Goal: Answer question/provide support

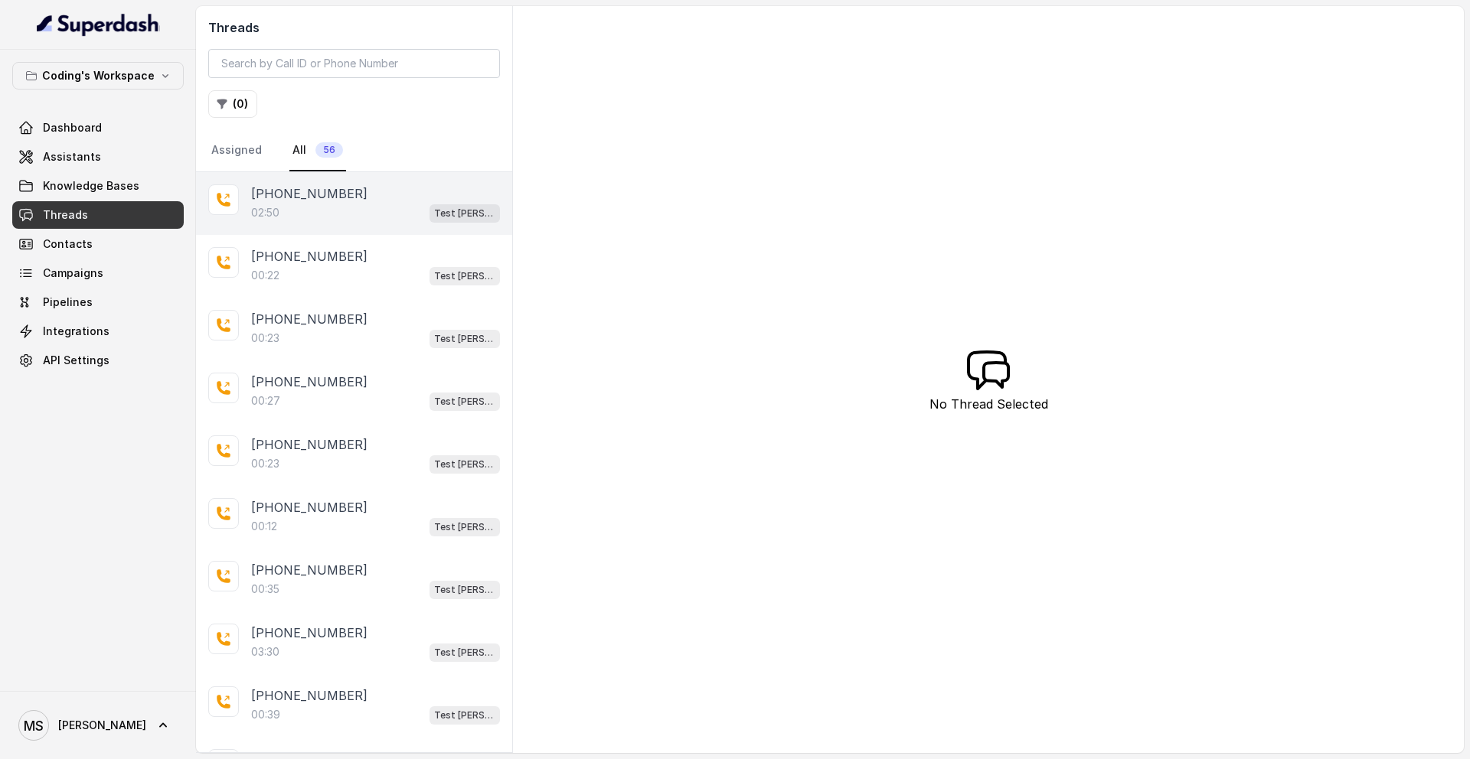
click at [390, 199] on div "[PHONE_NUMBER]" at bounding box center [375, 193] width 249 height 18
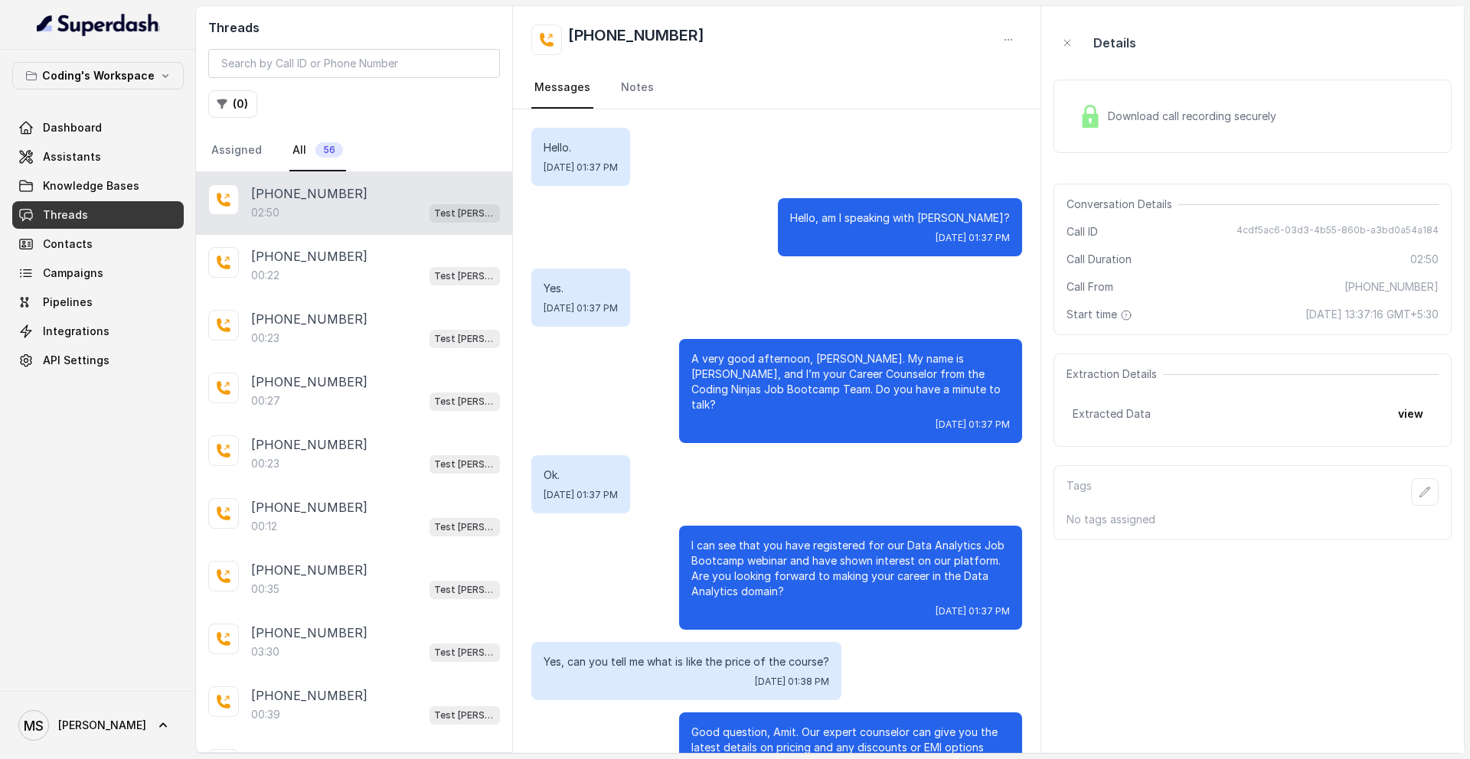
scroll to position [1781, 0]
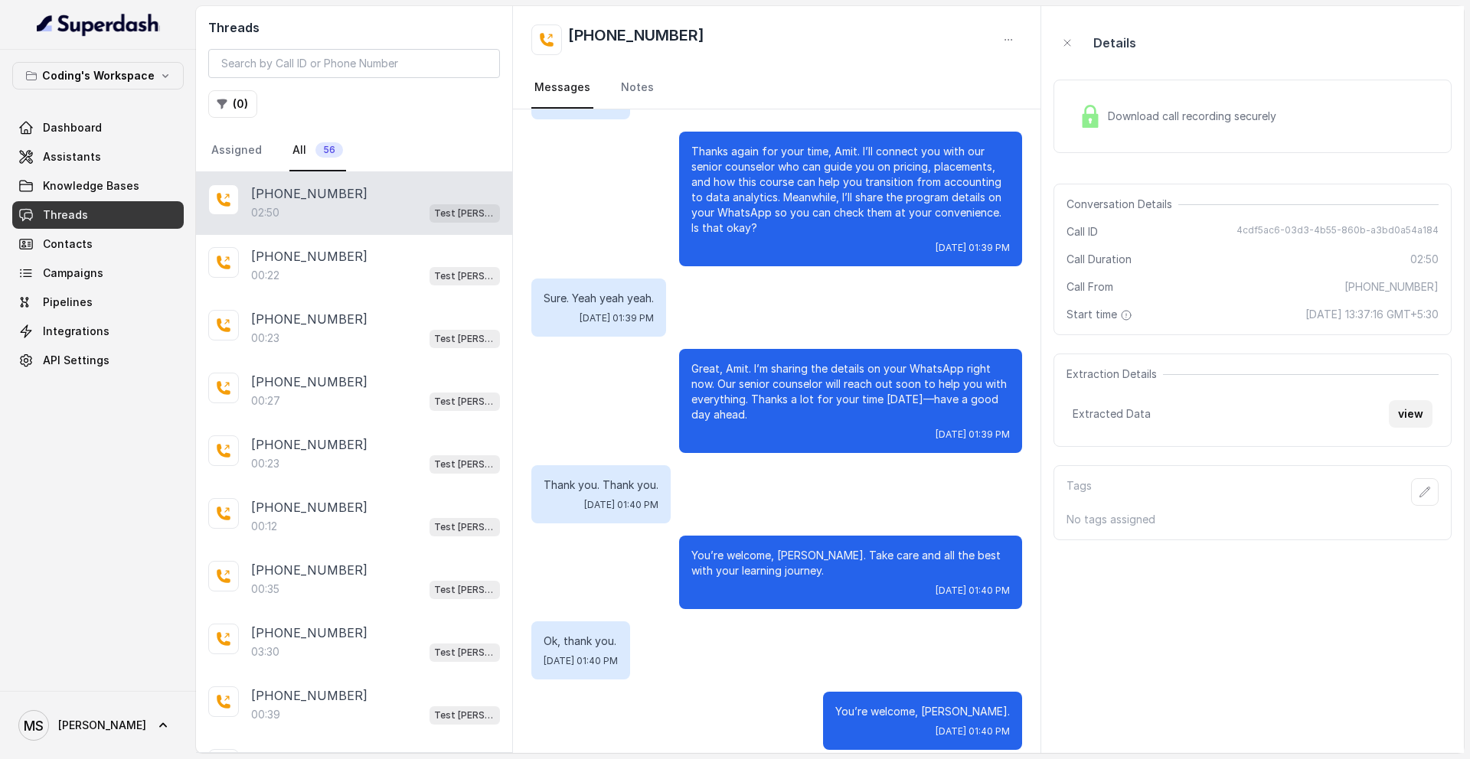
click at [1410, 414] on button "view" at bounding box center [1410, 414] width 44 height 28
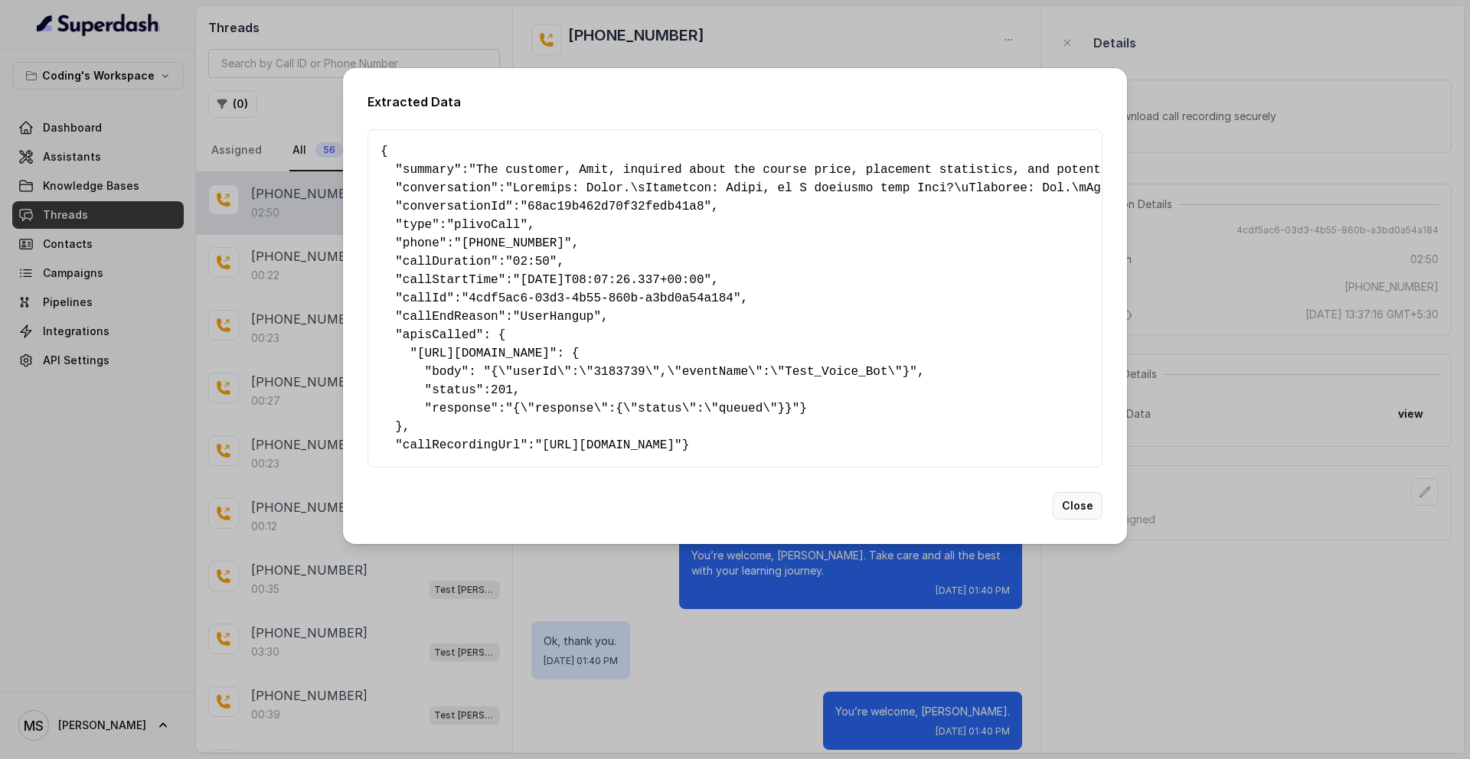
click at [1064, 520] on button "Close" at bounding box center [1077, 506] width 50 height 28
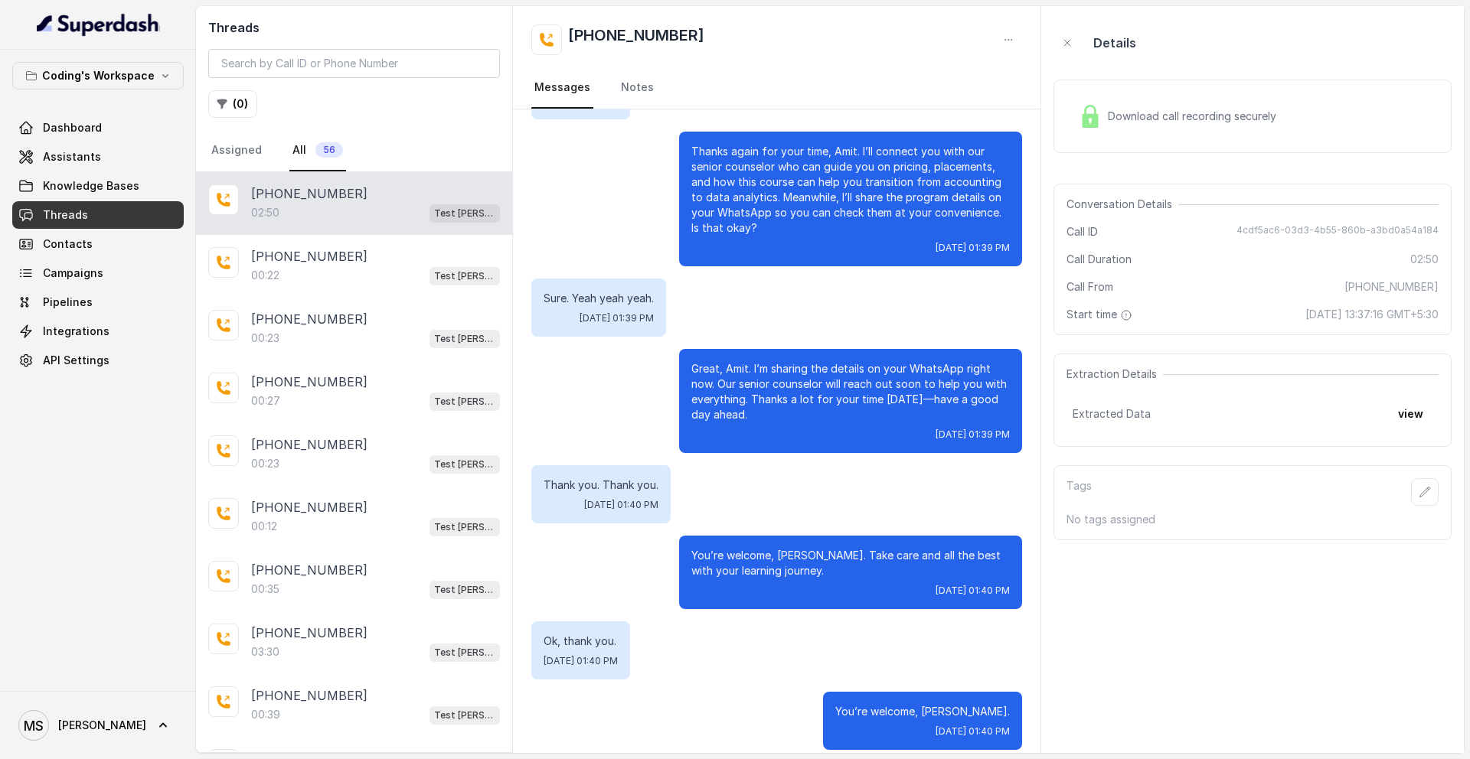
click at [931, 704] on p "You’re welcome, [PERSON_NAME]." at bounding box center [922, 711] width 175 height 15
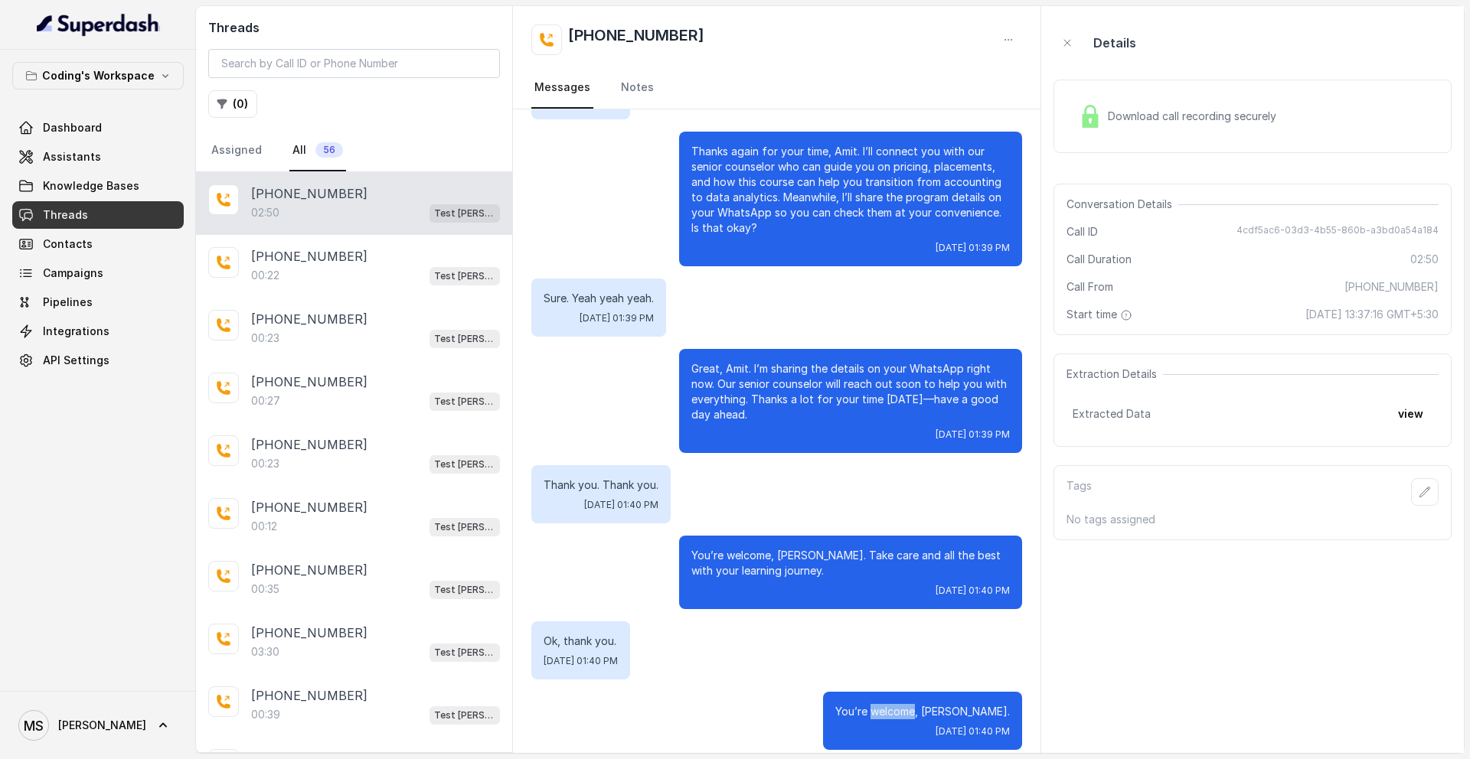
click at [931, 704] on p "You’re welcome, [PERSON_NAME]." at bounding box center [922, 711] width 175 height 15
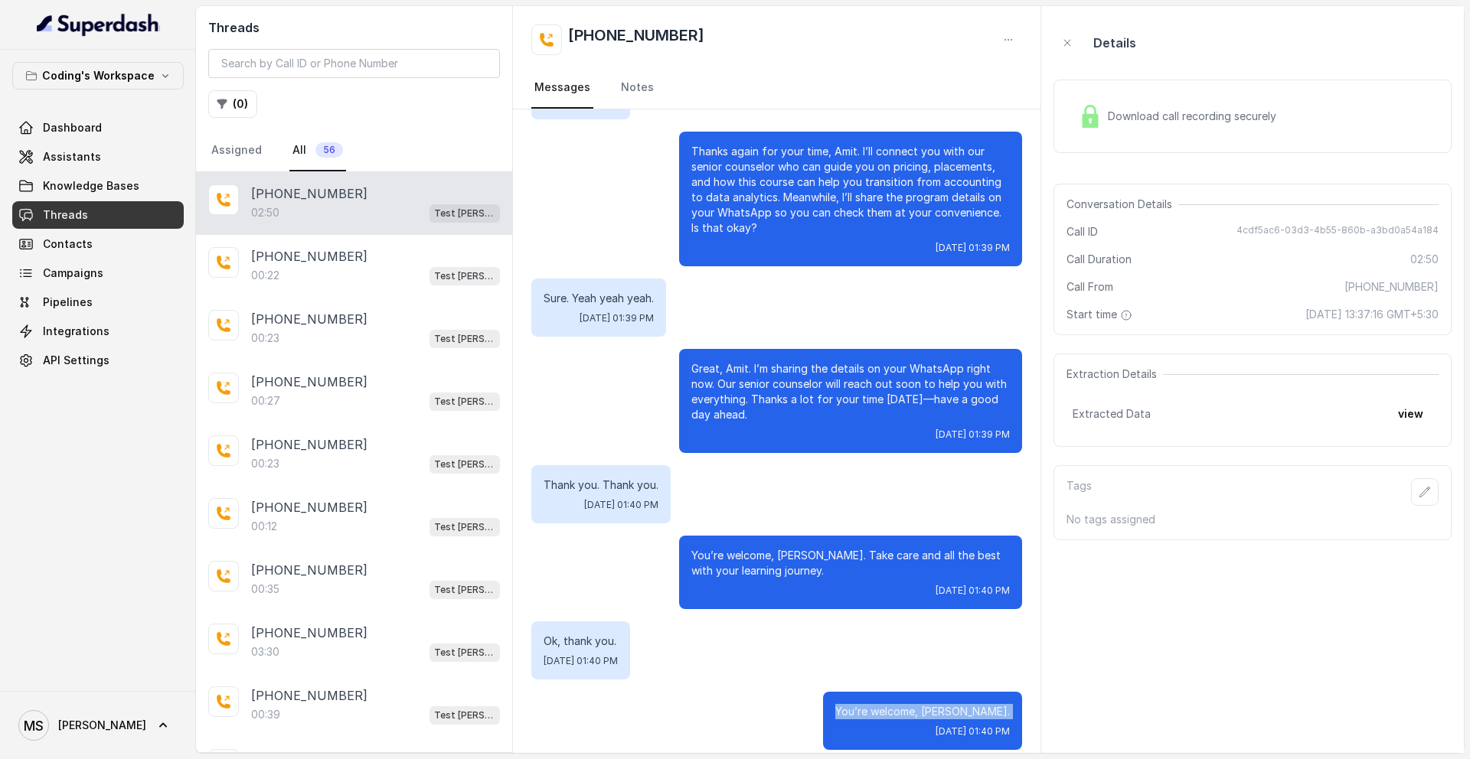
click at [931, 704] on p "You’re welcome, [PERSON_NAME]." at bounding box center [922, 711] width 175 height 15
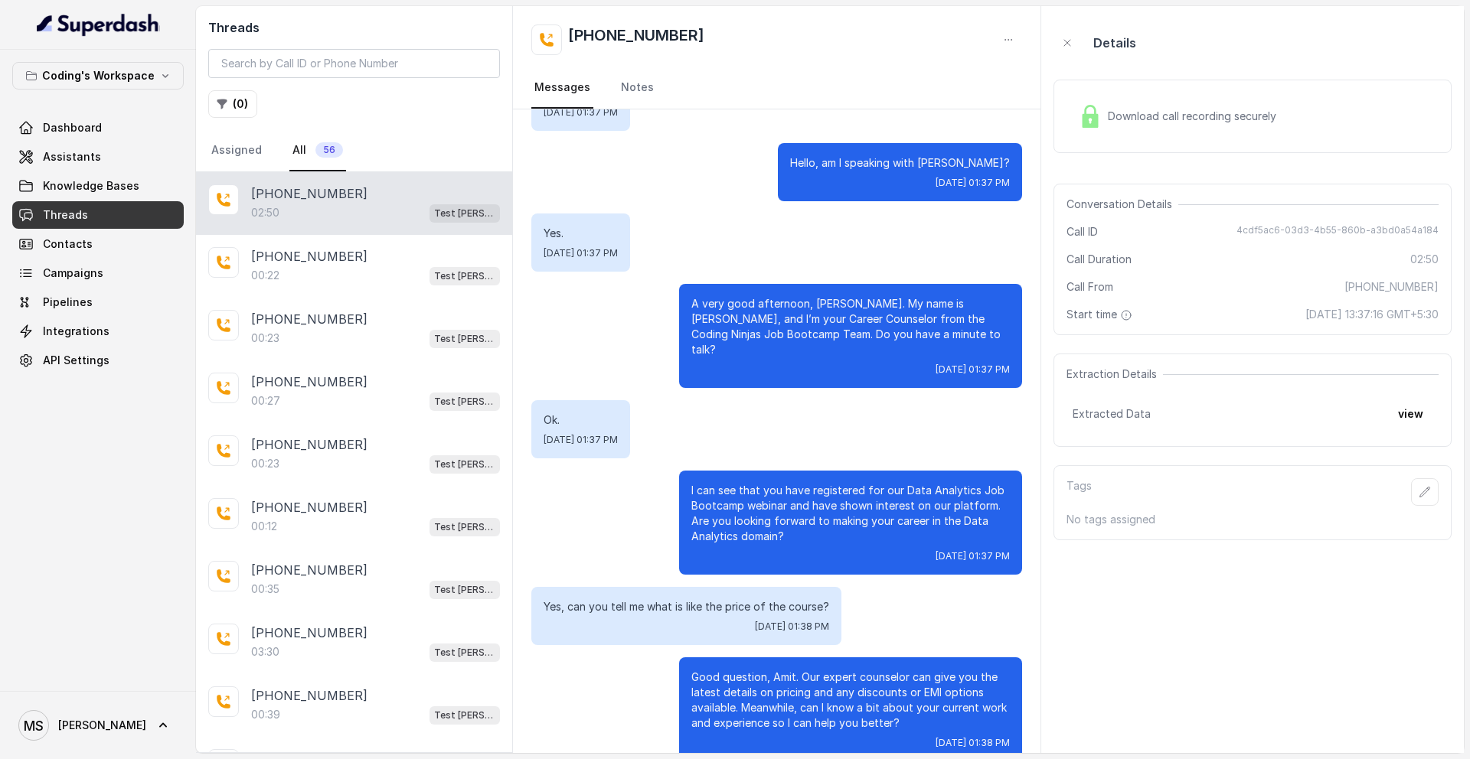
scroll to position [0, 0]
